Goal: Transaction & Acquisition: Purchase product/service

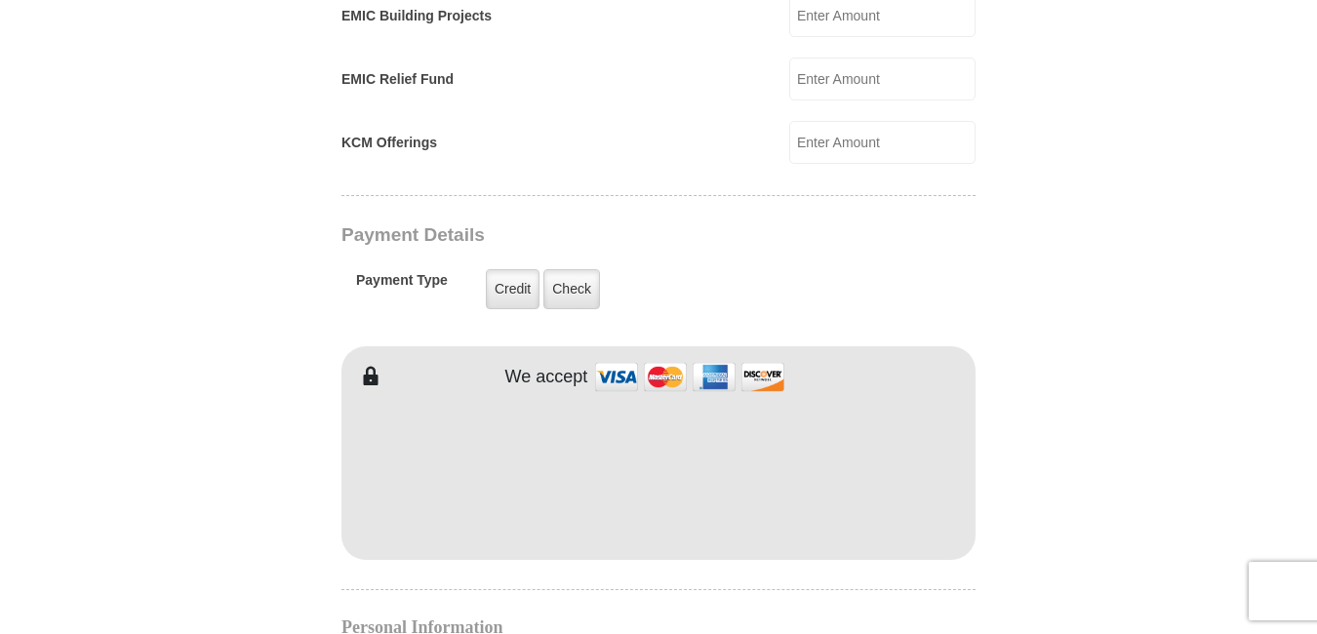
scroll to position [1421, 0]
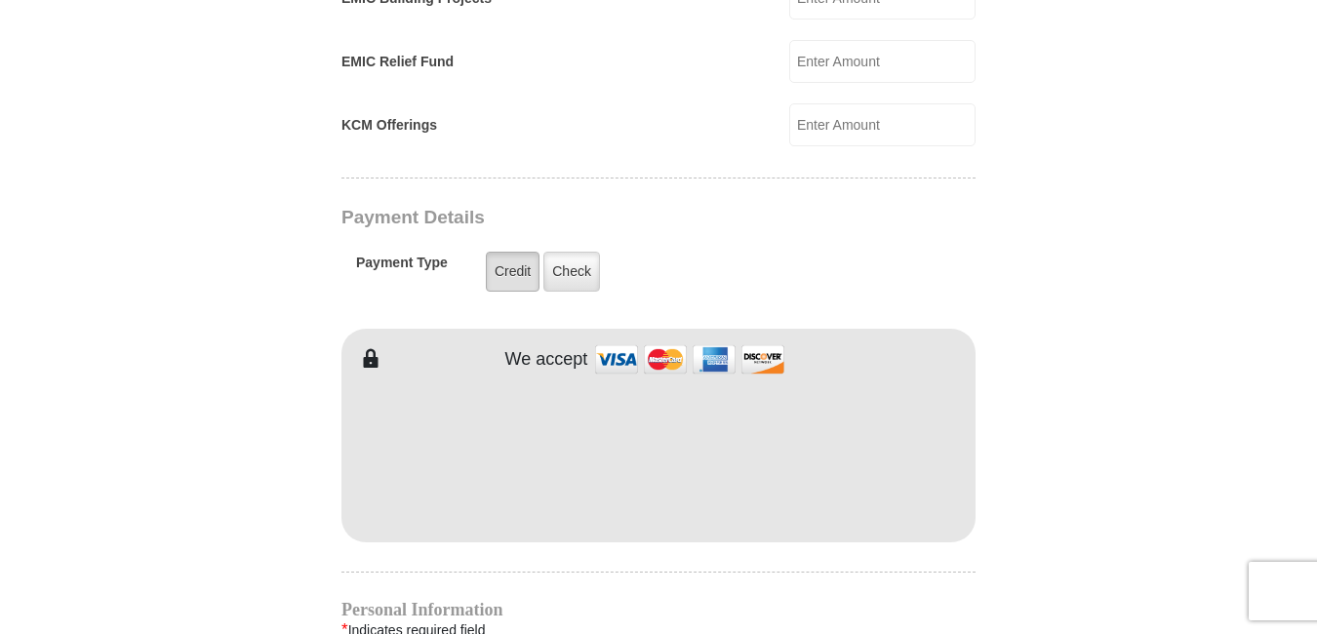
click at [518, 252] on label "Credit" at bounding box center [513, 272] width 54 height 40
click at [0, 0] on input "Credit" at bounding box center [0, 0] width 0 height 0
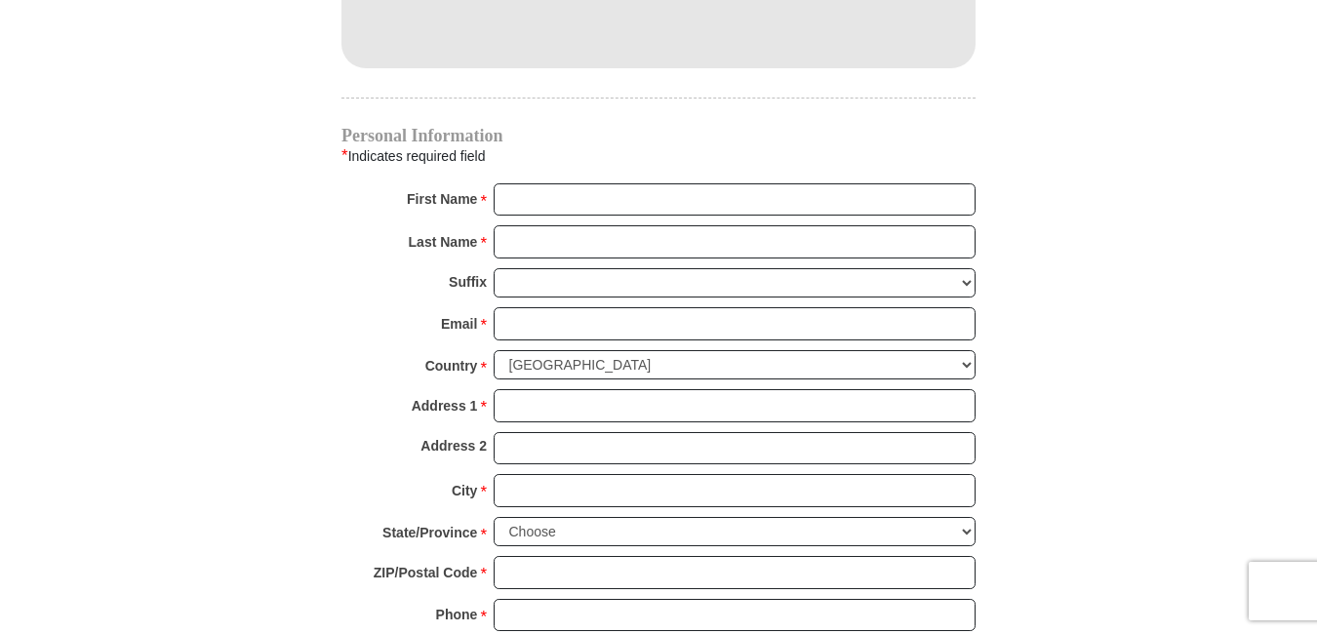
scroll to position [1918, 0]
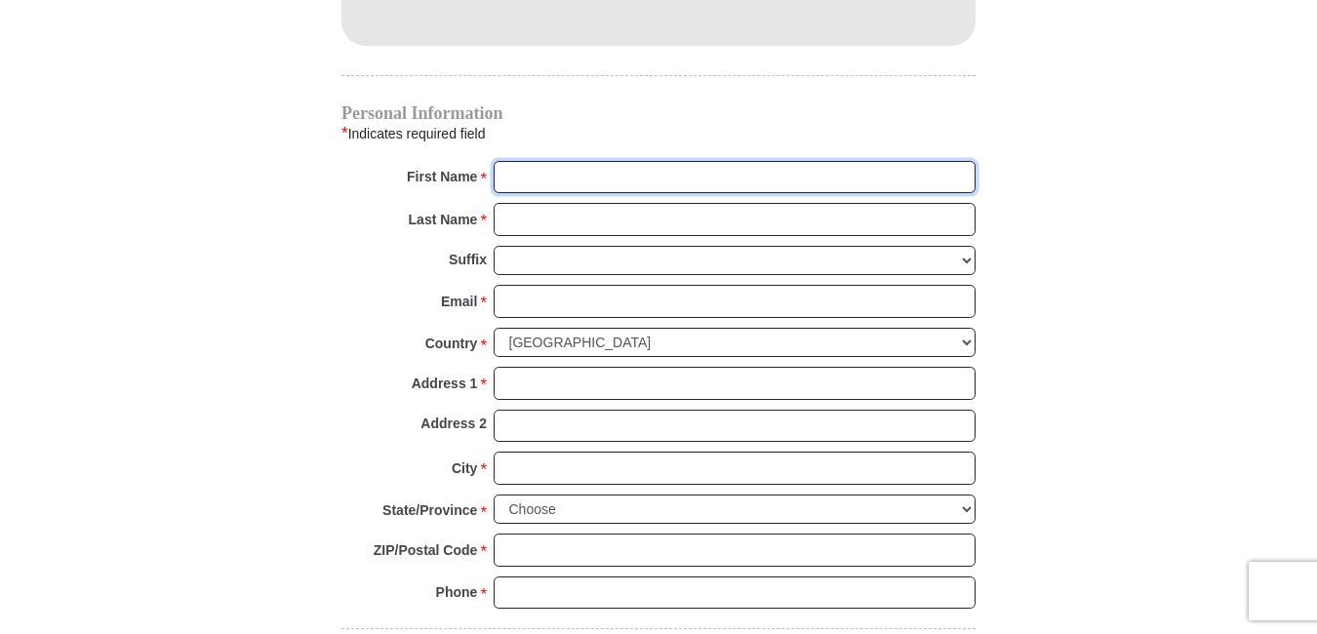
click at [551, 161] on input "First Name *" at bounding box center [735, 177] width 482 height 33
type input "[PERSON_NAME]"
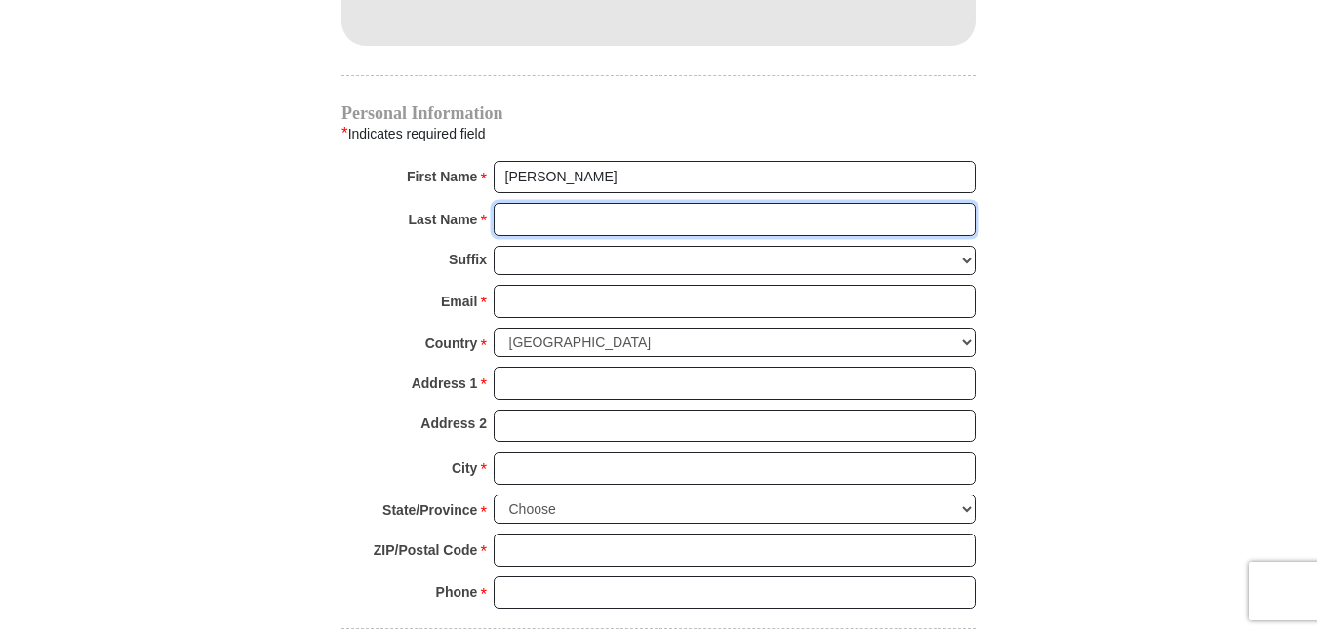
type input "Veeley"
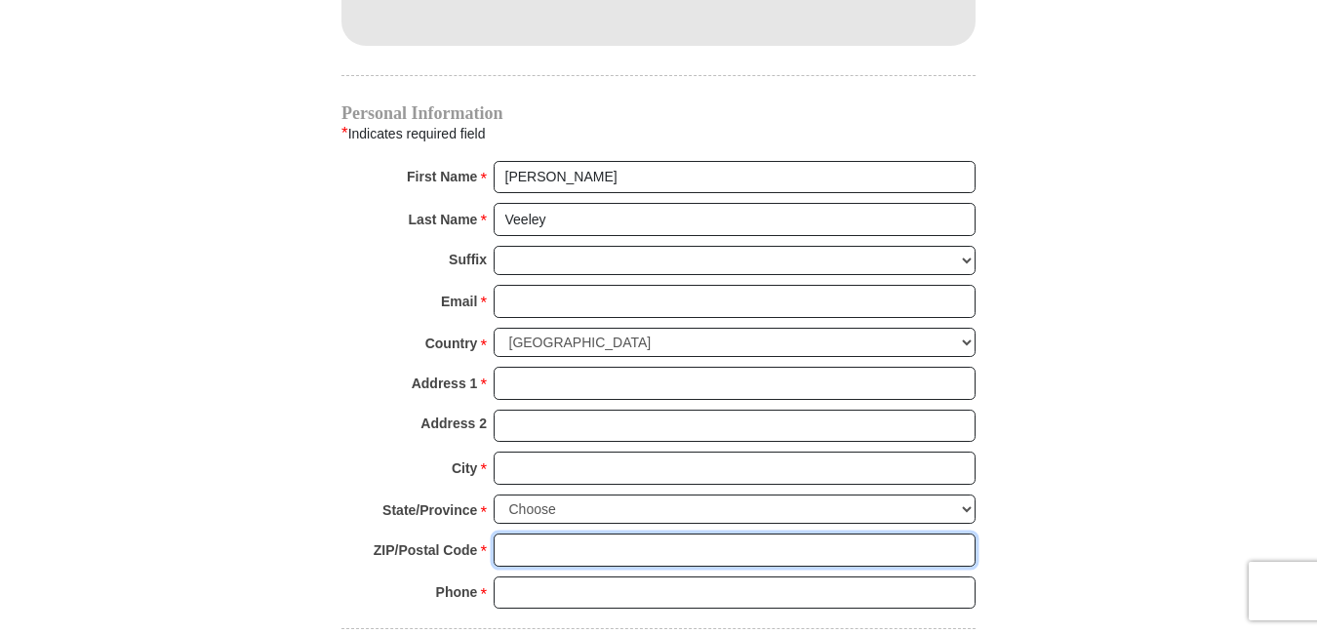
type input "40165"
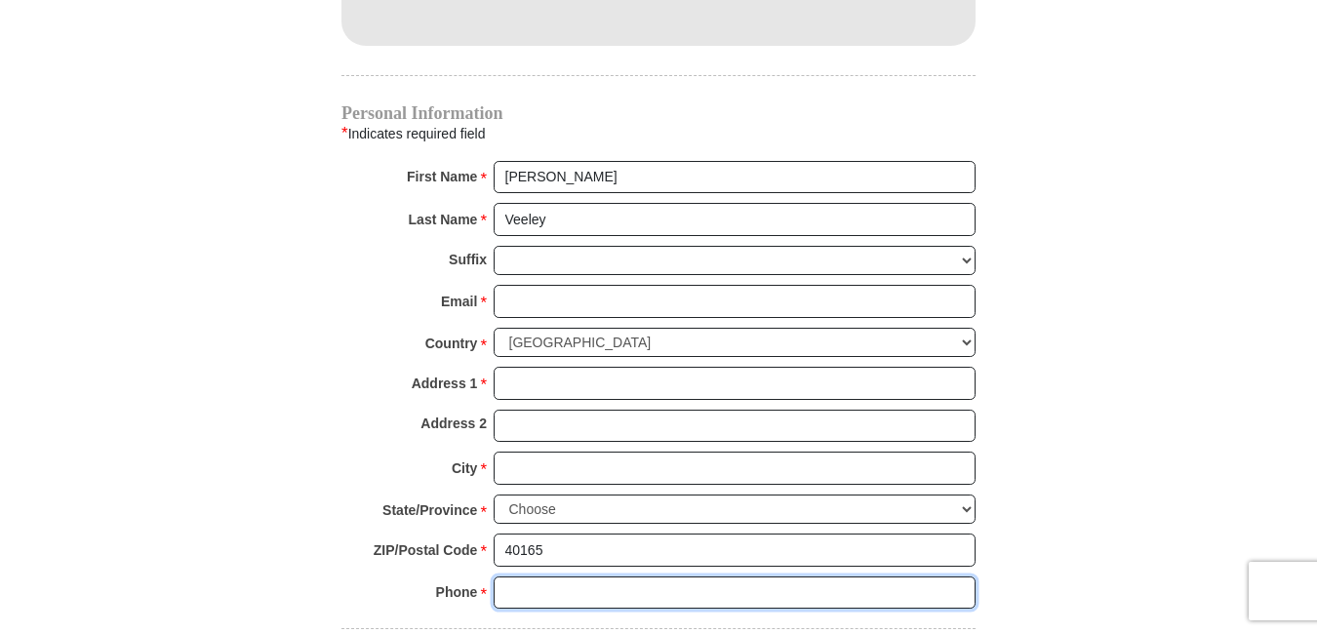
type input "[PHONE_NUMBER]"
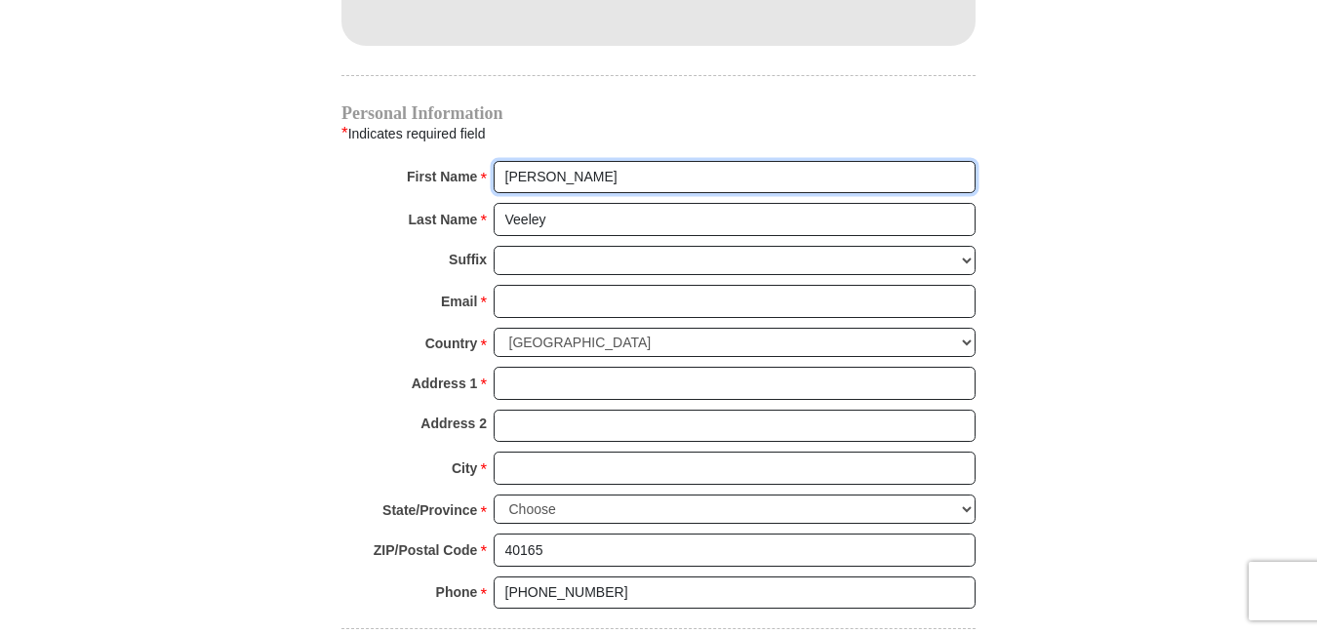
radio input "true"
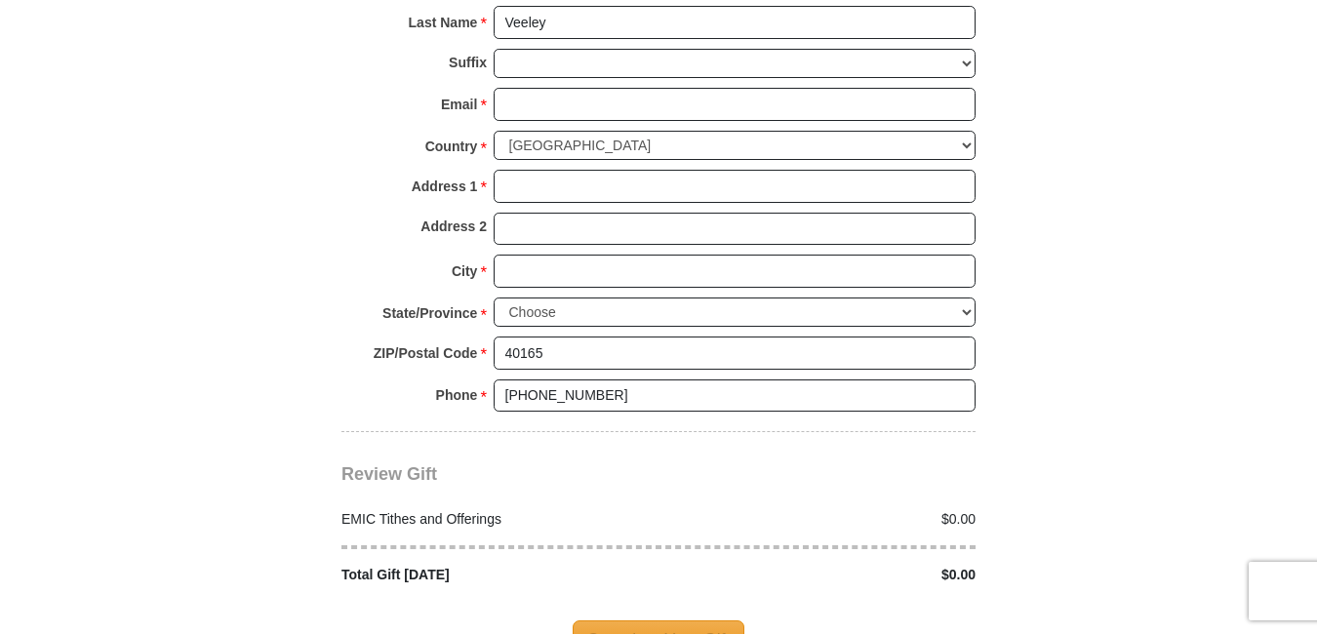
scroll to position [2119, 0]
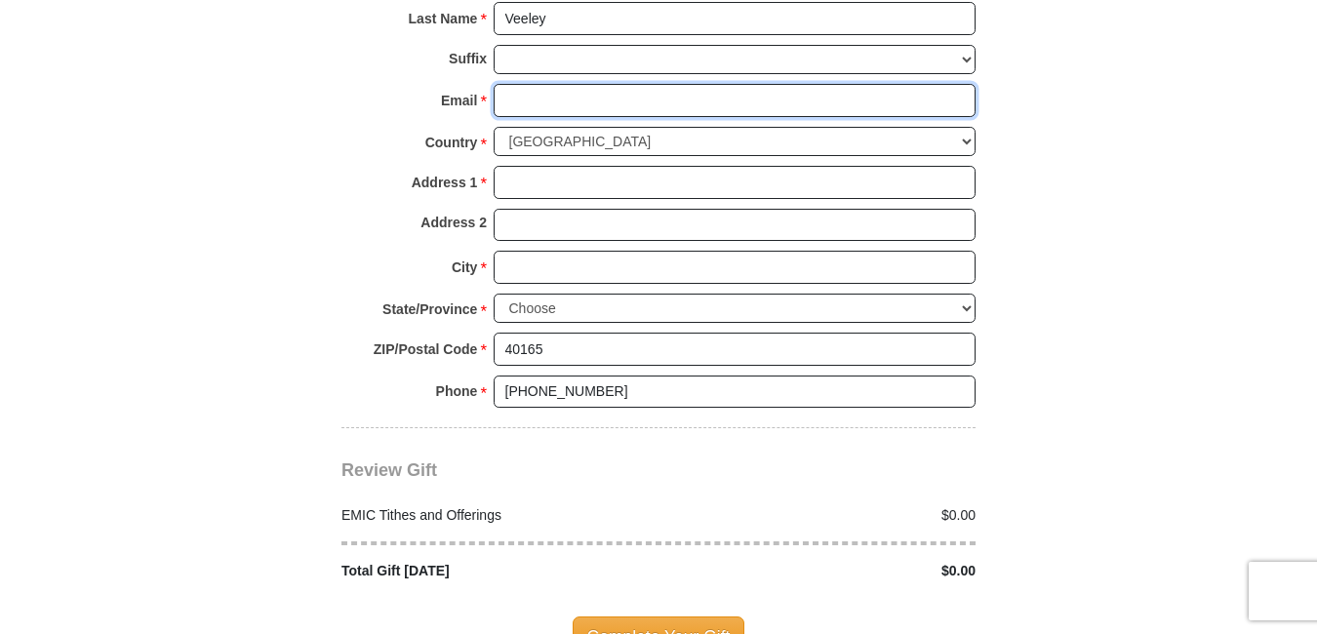
click at [550, 84] on input "Email *" at bounding box center [735, 100] width 482 height 33
type input "[EMAIL_ADDRESS][DOMAIN_NAME]"
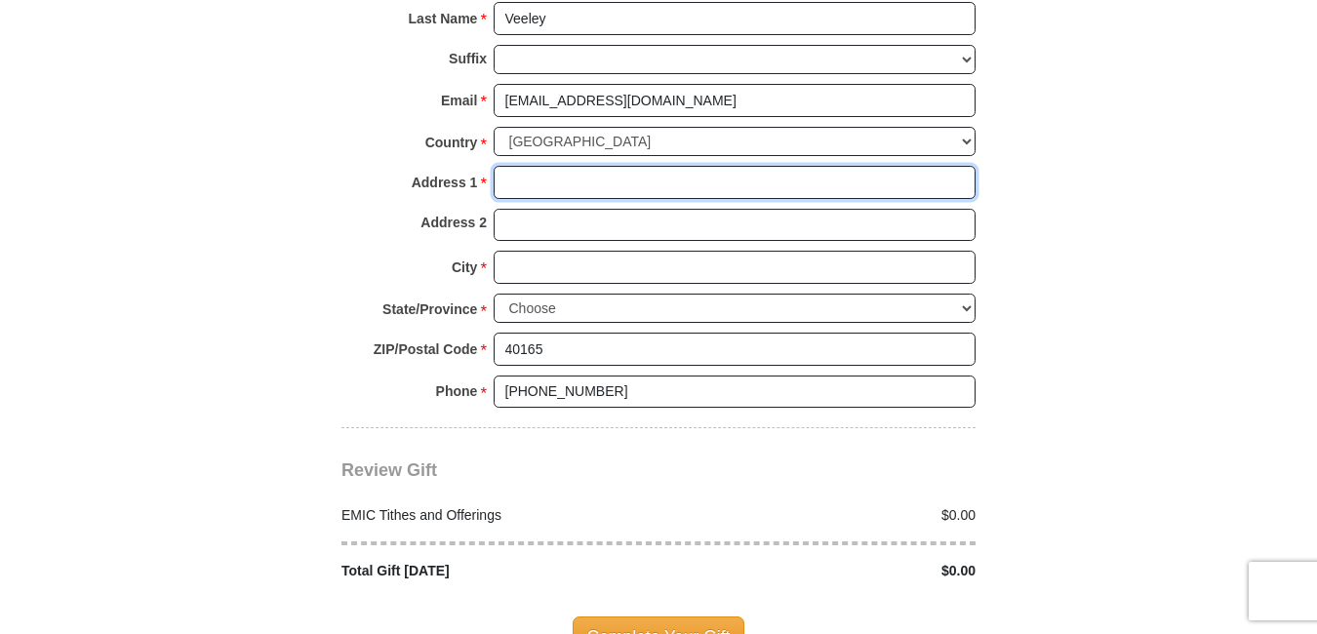
type input "[STREET_ADDRESS][PERSON_NAME]"
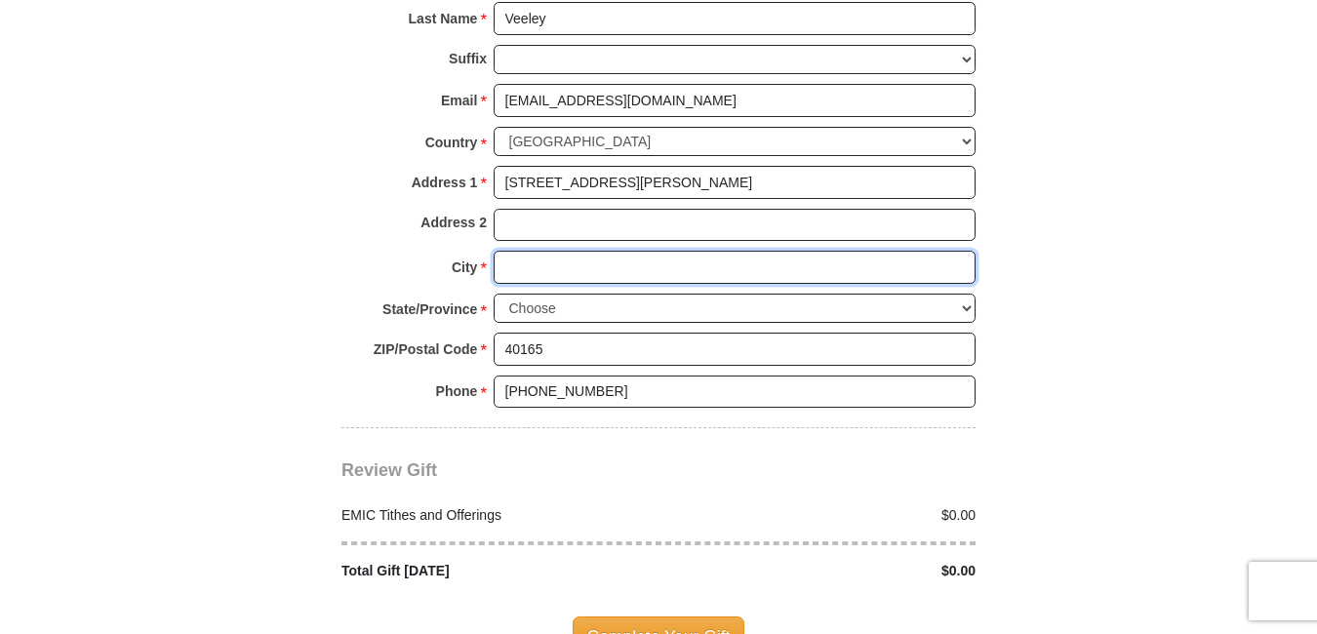
type input "[GEOGRAPHIC_DATA]"
select select "KY"
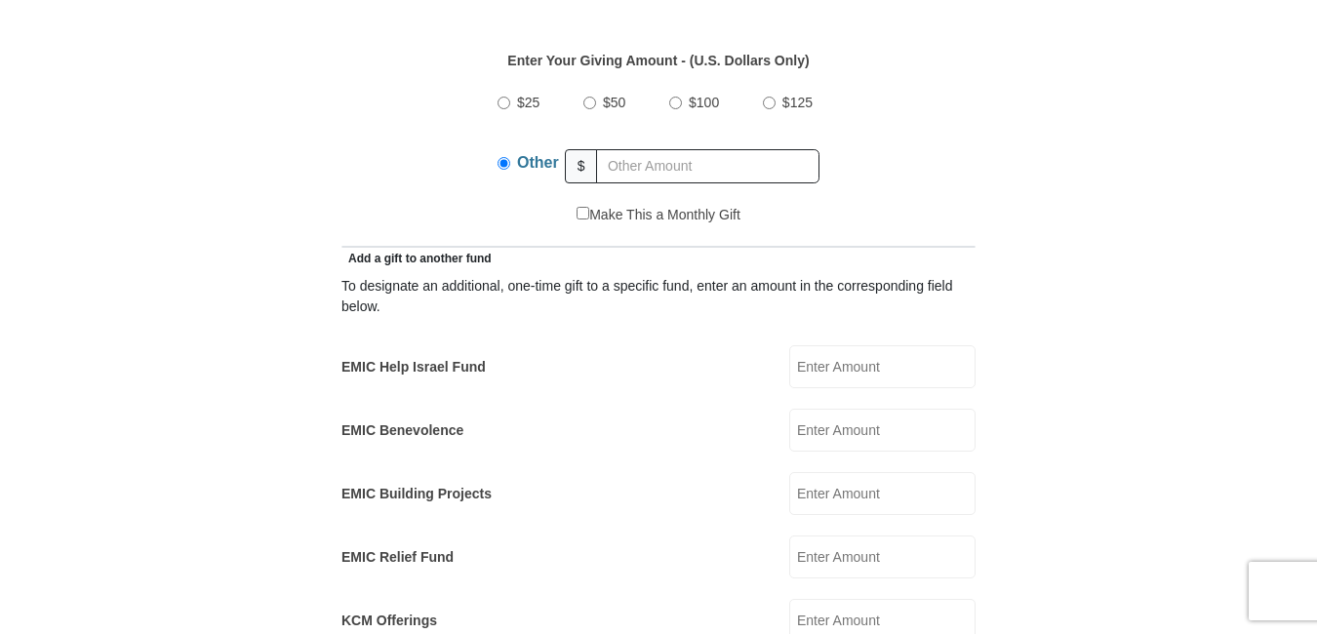
scroll to position [911, 0]
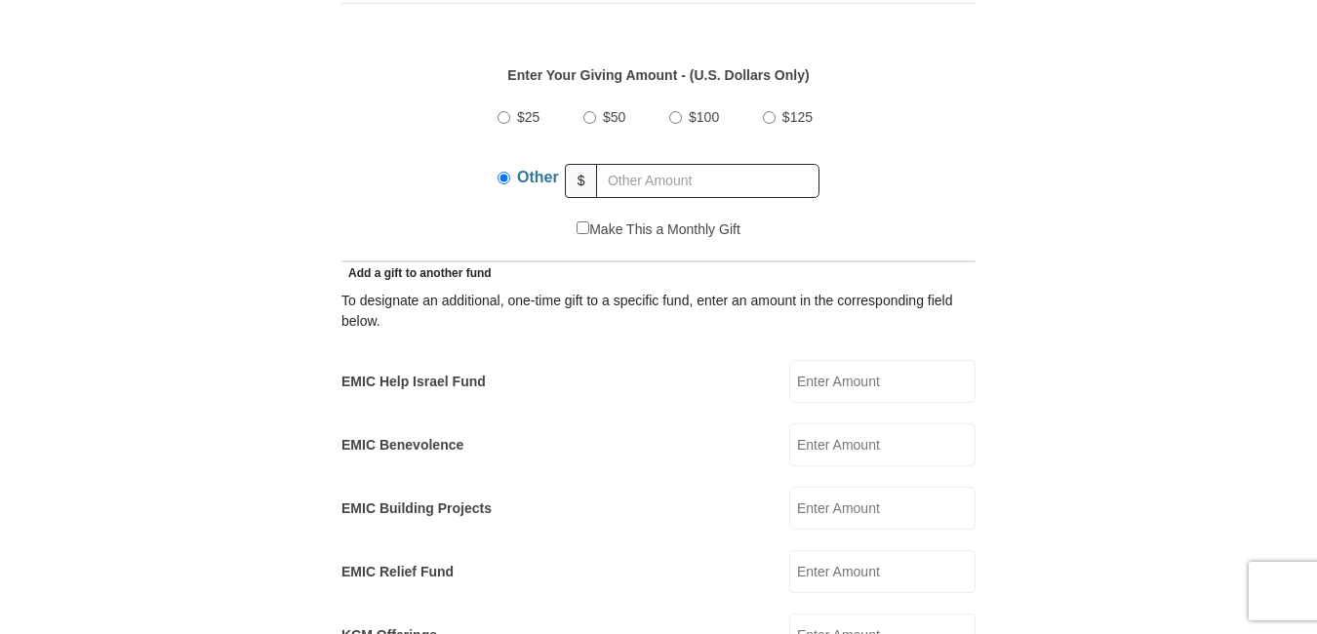
click at [681, 111] on input "$100" at bounding box center [675, 117] width 13 height 13
radio input "true"
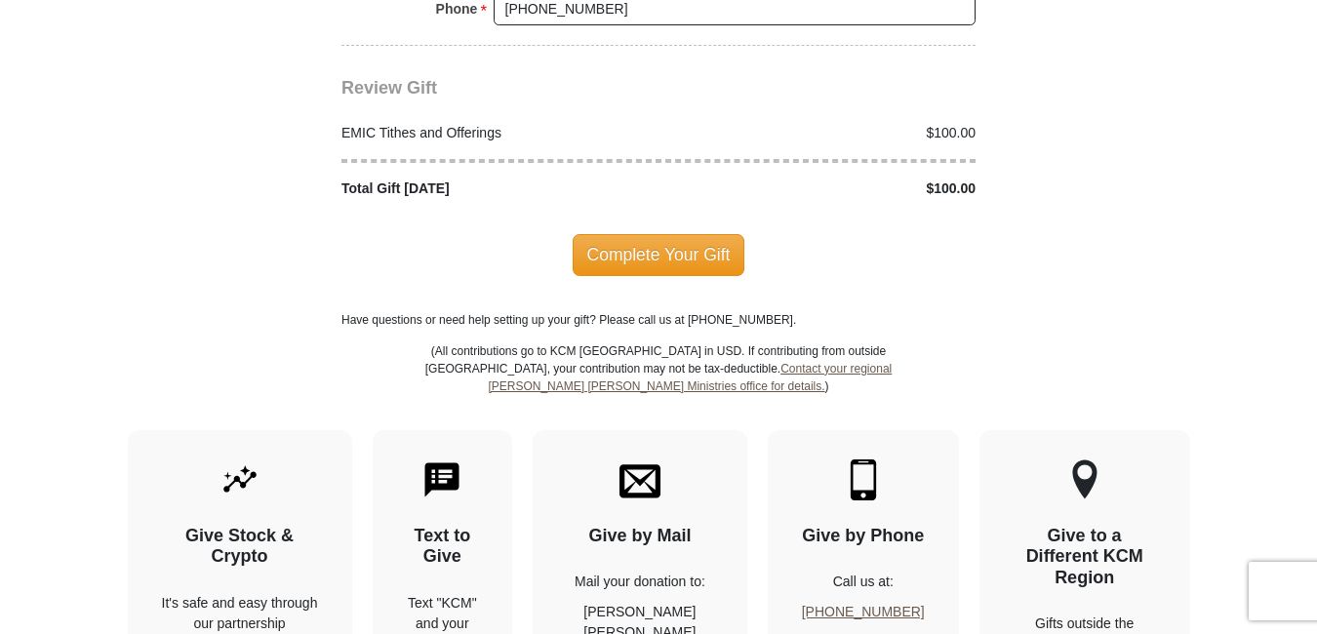
scroll to position [2505, 0]
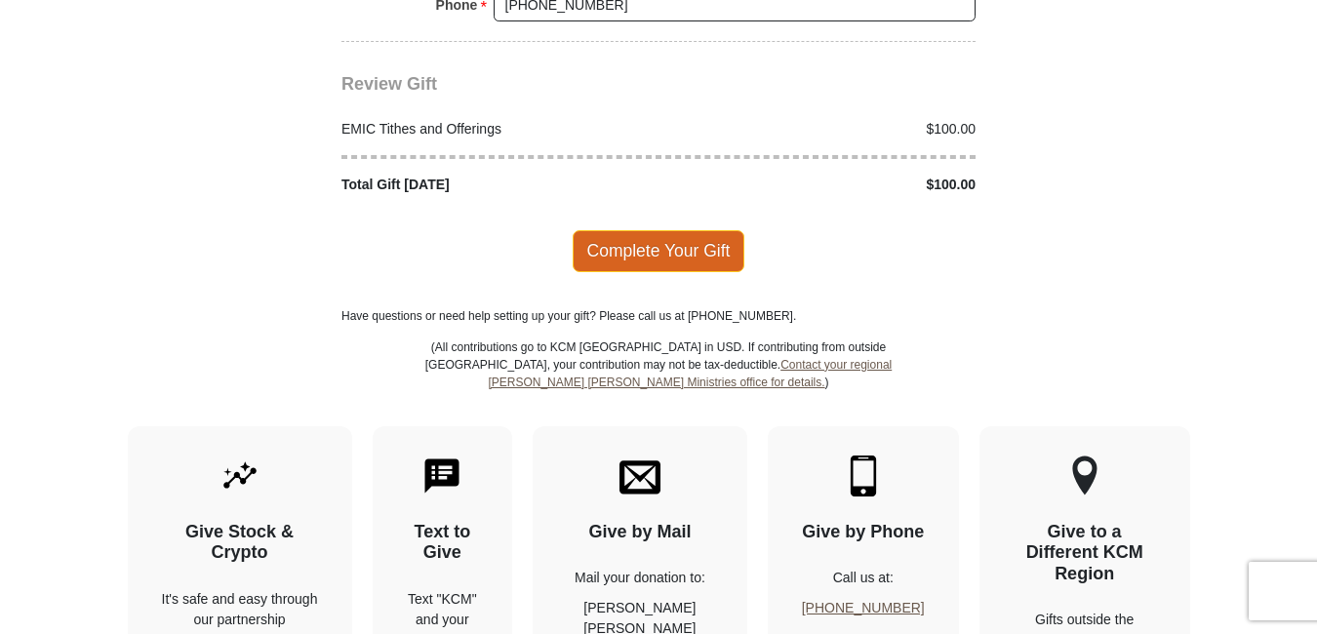
click at [671, 232] on span "Complete Your Gift" at bounding box center [659, 250] width 173 height 41
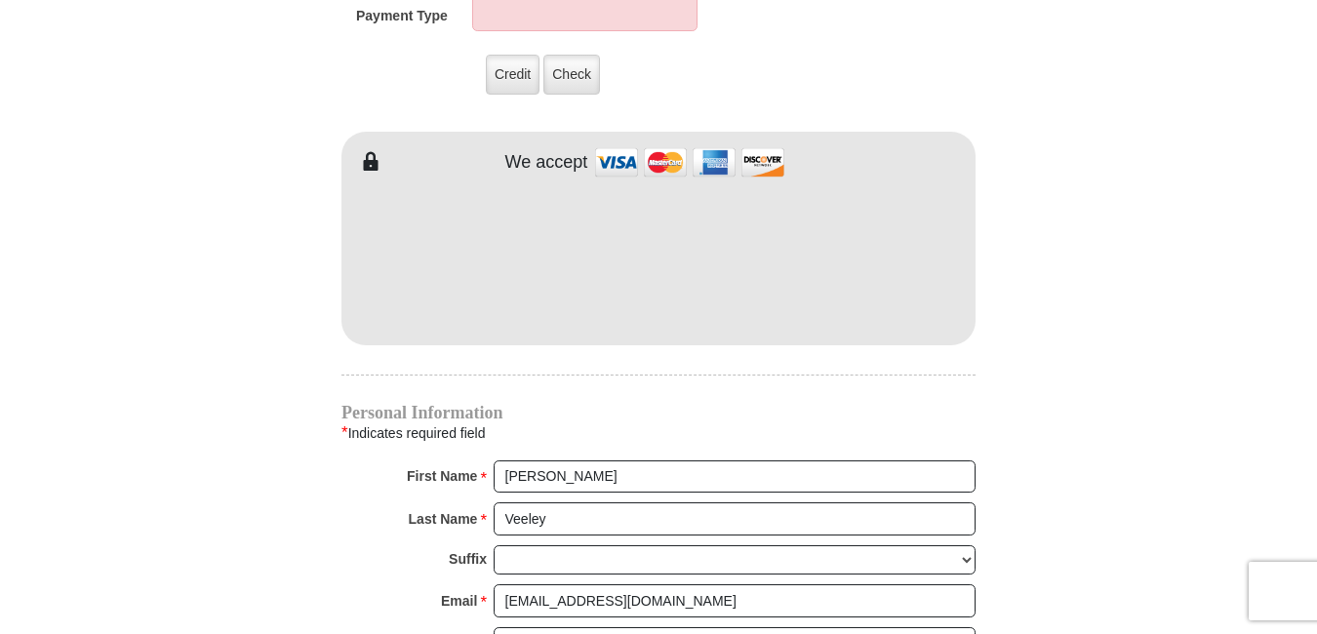
scroll to position [1722, 0]
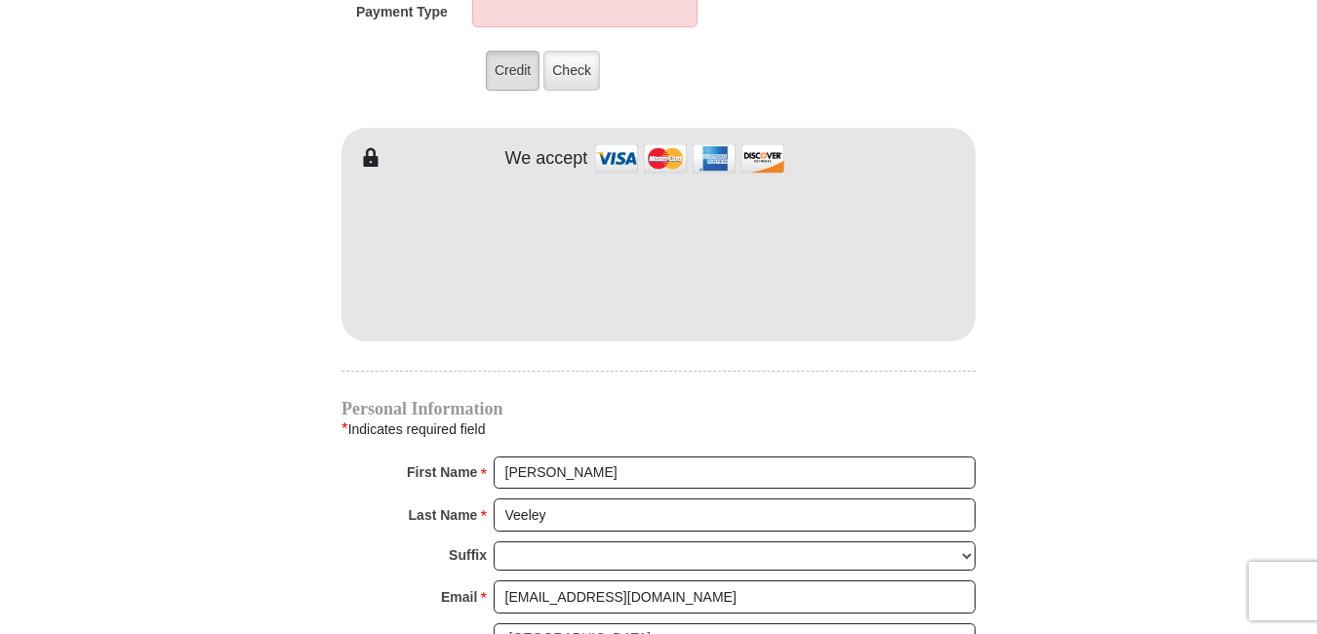
click at [520, 51] on label "Credit" at bounding box center [513, 71] width 54 height 40
click at [0, 0] on input "Credit" at bounding box center [0, 0] width 0 height 0
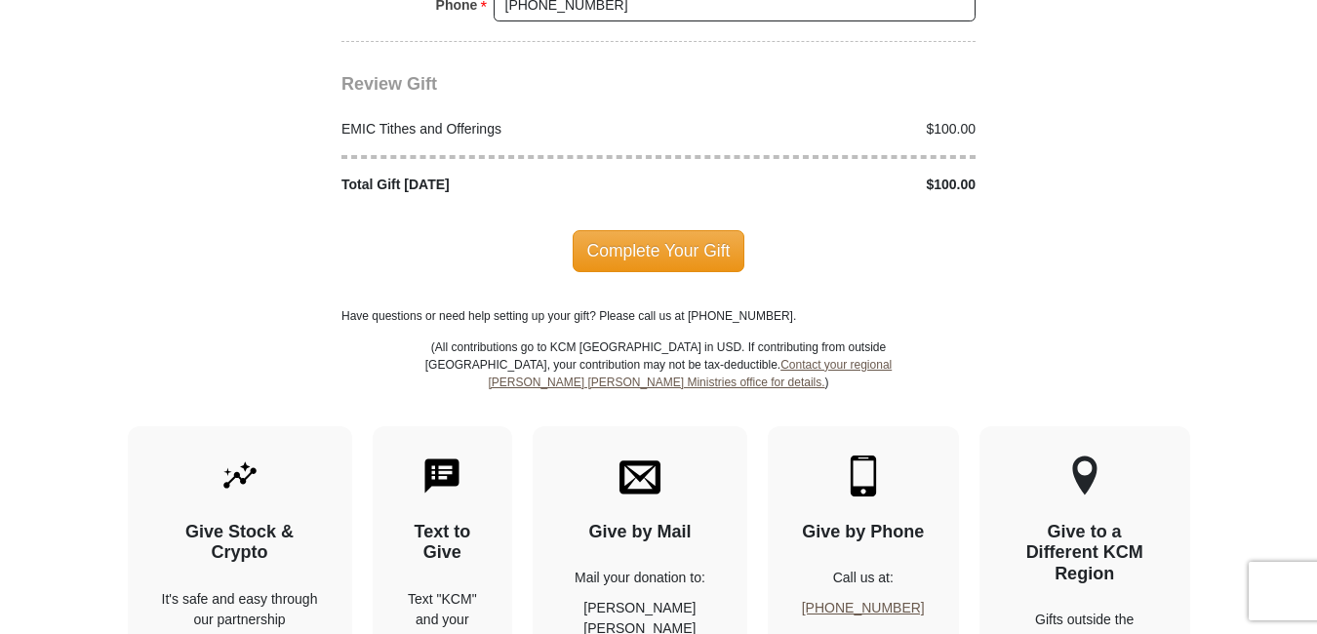
scroll to position [2609, 0]
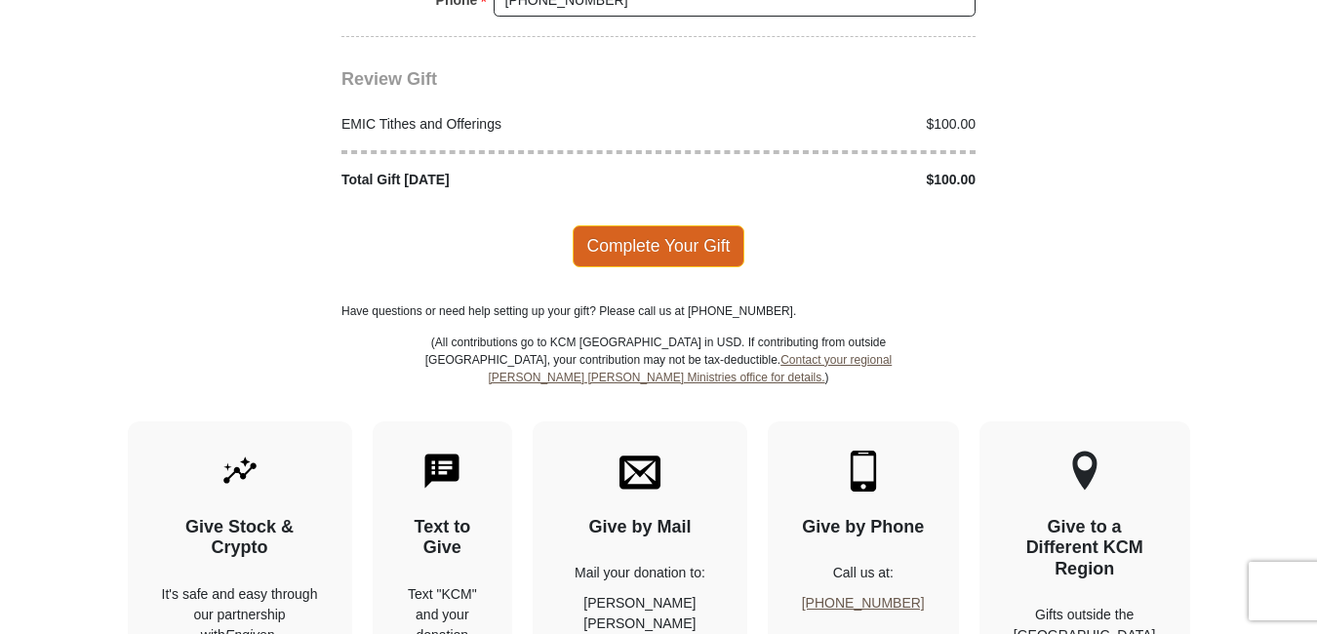
click at [669, 225] on span "Complete Your Gift" at bounding box center [659, 245] width 173 height 41
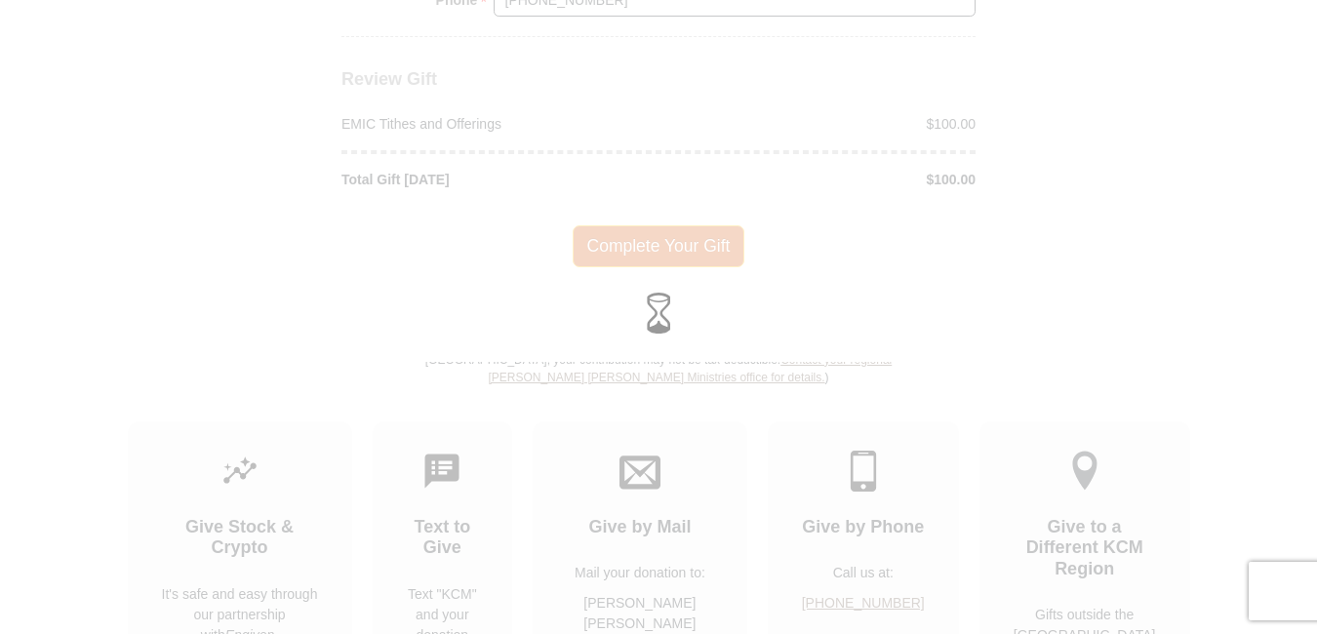
scroll to position [2510, 0]
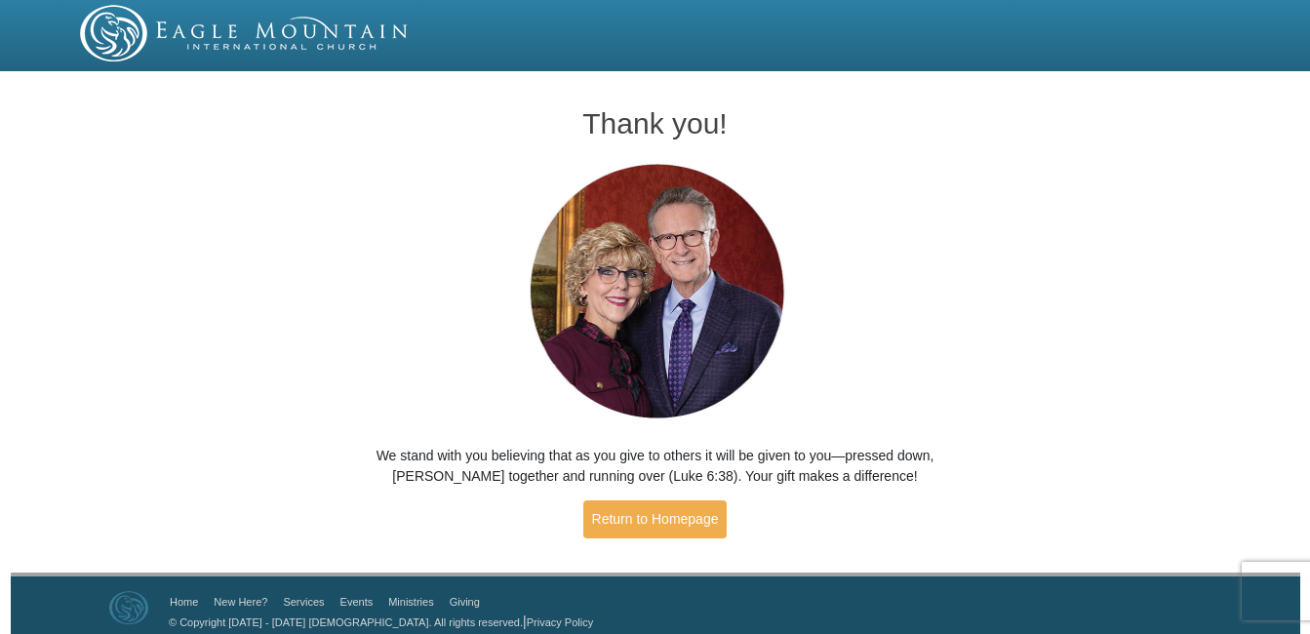
click at [1153, 428] on div "Thank you! We stand with you believing that as you give to others it will be gi…" at bounding box center [655, 325] width 1310 height 495
